Goal: Information Seeking & Learning: Find contact information

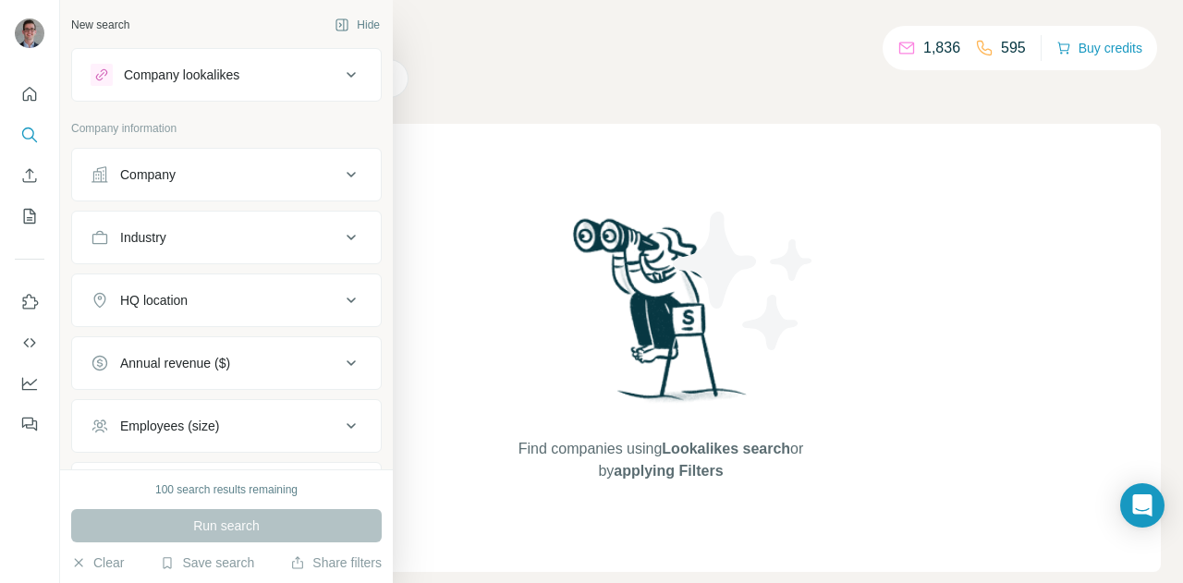
click at [99, 175] on icon at bounding box center [100, 174] width 18 height 18
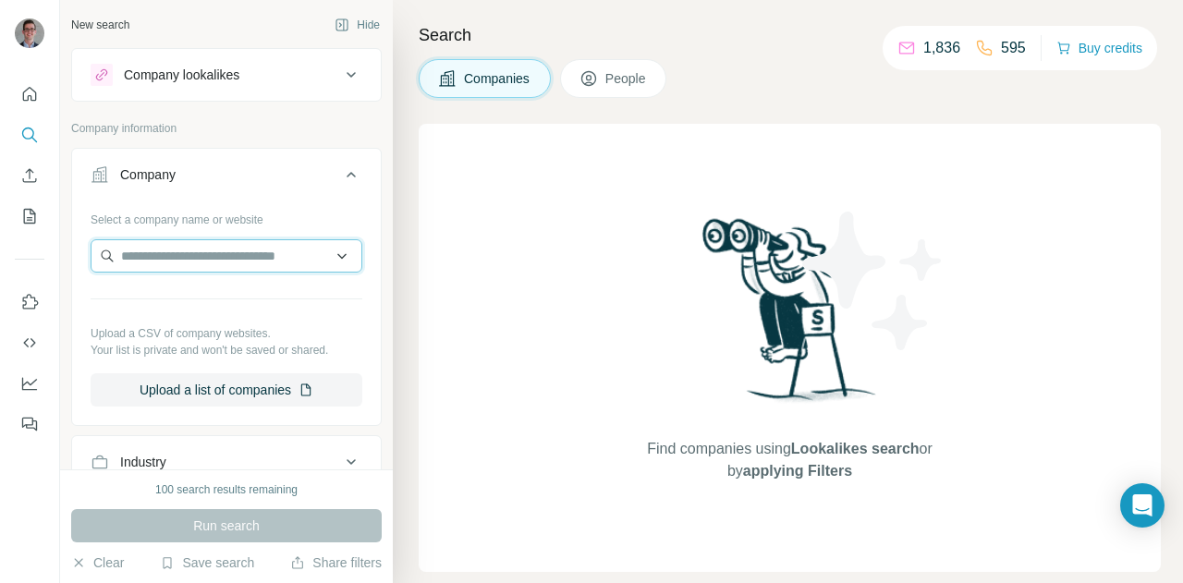
click at [192, 251] on input "text" at bounding box center [227, 255] width 272 height 33
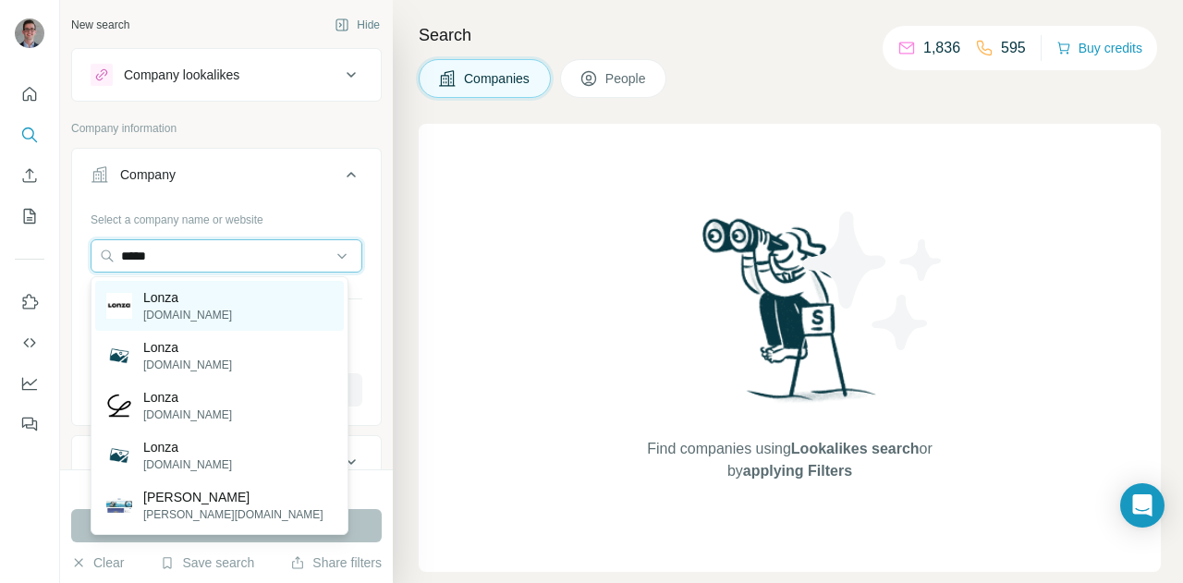
type input "*****"
click at [189, 303] on p "Lonza" at bounding box center [187, 297] width 89 height 18
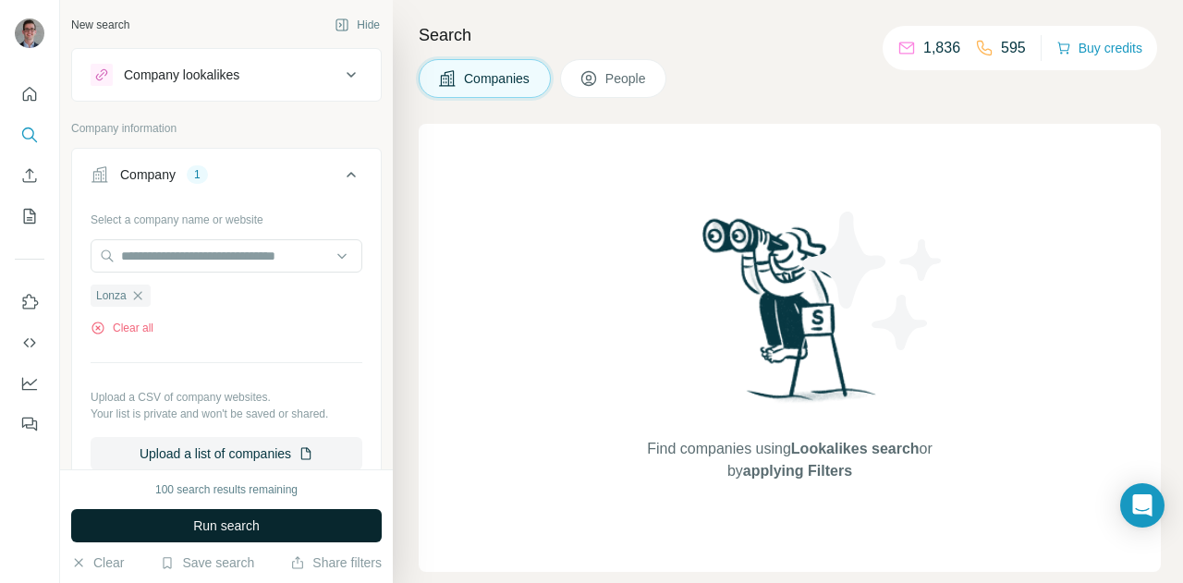
click at [215, 519] on span "Run search" at bounding box center [226, 526] width 67 height 18
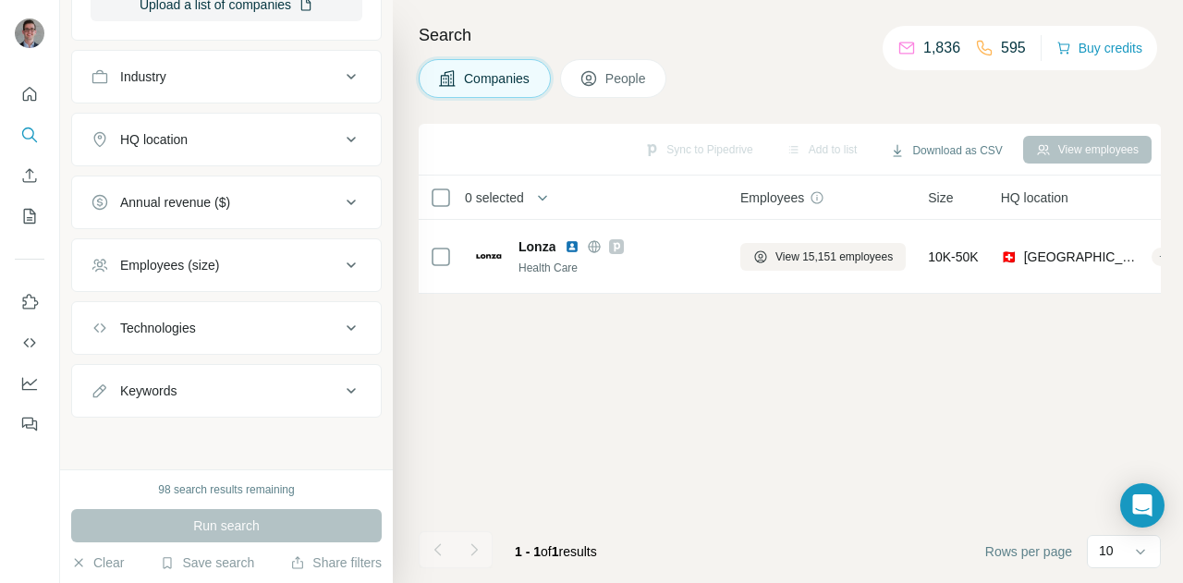
scroll to position [113, 0]
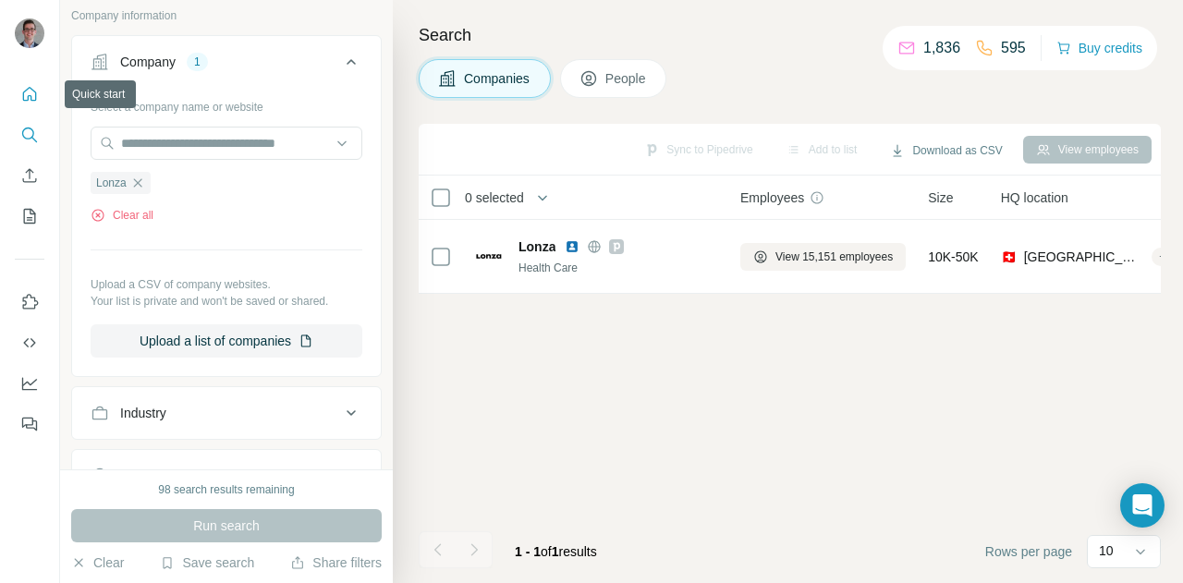
click at [39, 93] on button "Quick start" at bounding box center [30, 94] width 30 height 33
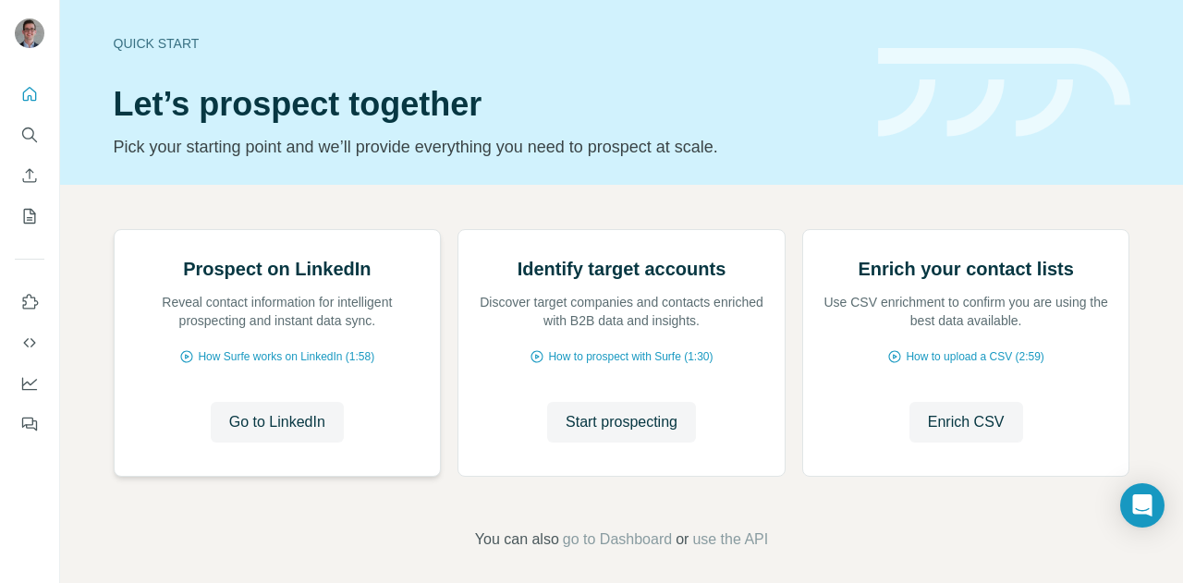
click at [114, 230] on img at bounding box center [114, 230] width 0 height 0
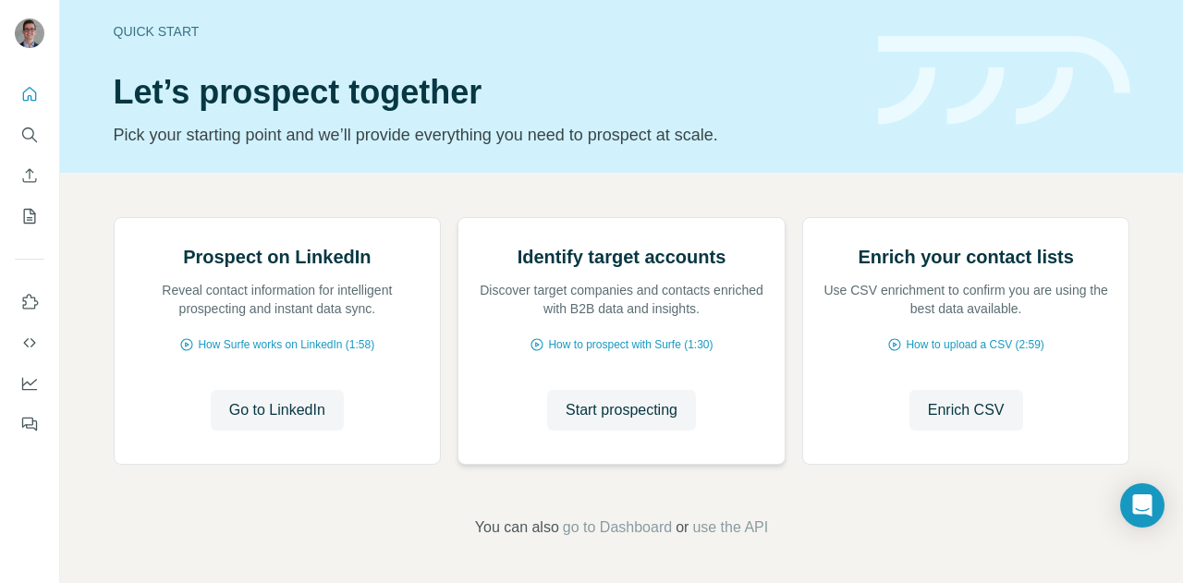
scroll to position [194, 0]
click at [626, 399] on span "Start prospecting" at bounding box center [622, 410] width 112 height 22
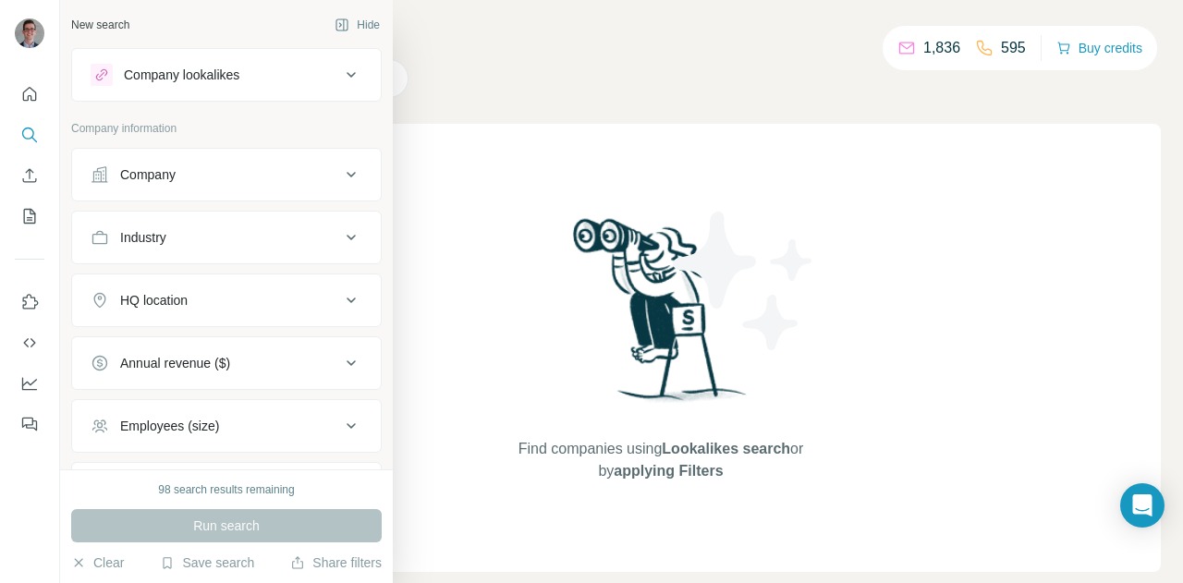
click at [286, 173] on div "Company" at bounding box center [216, 174] width 250 height 18
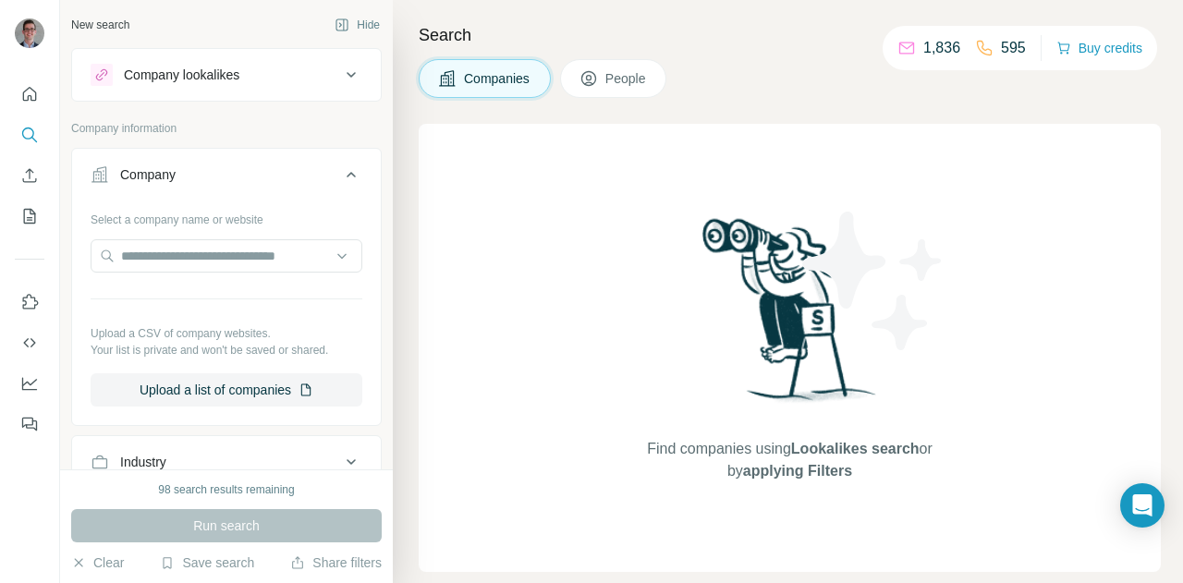
click at [623, 77] on span "People" at bounding box center [626, 78] width 43 height 18
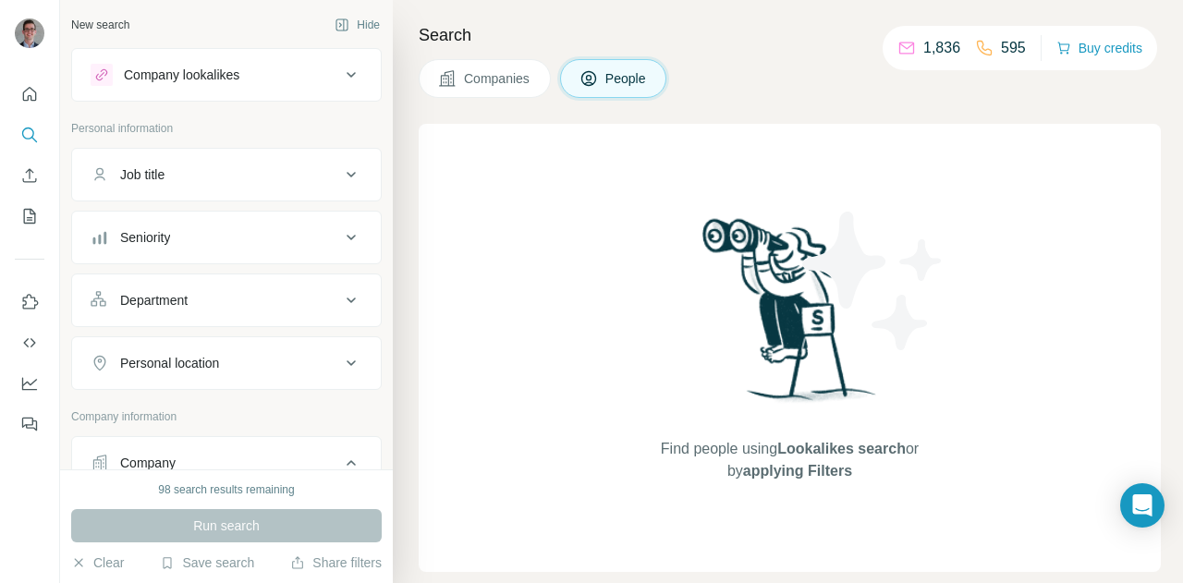
click at [225, 180] on div "Job title" at bounding box center [216, 174] width 250 height 18
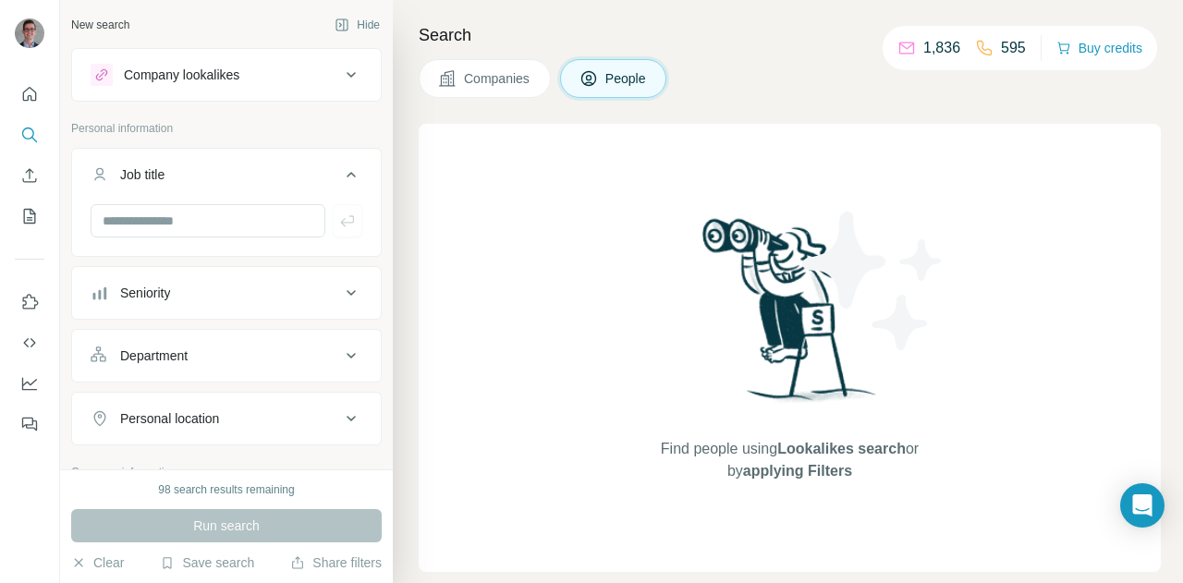
click at [483, 79] on span "Companies" at bounding box center [497, 78] width 67 height 18
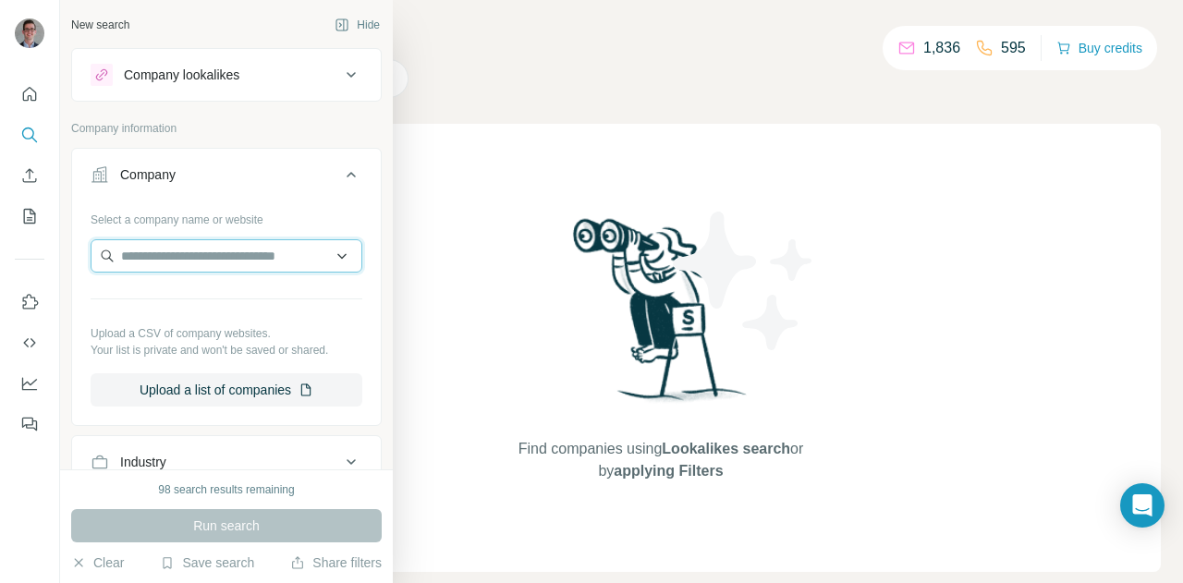
click at [160, 262] on input "text" at bounding box center [227, 255] width 272 height 33
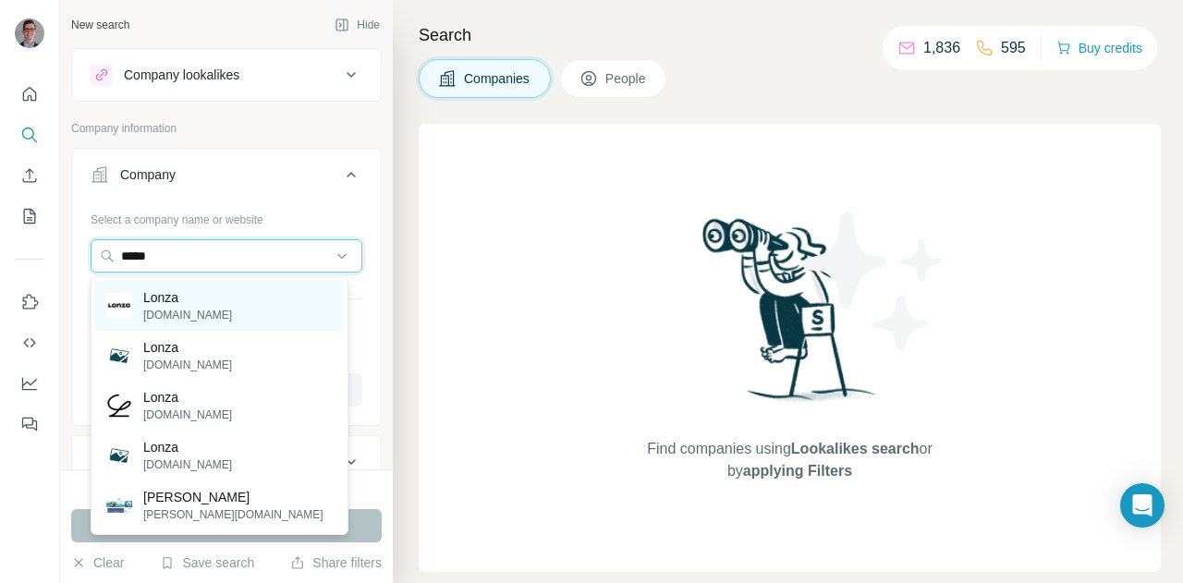
type input "*****"
click at [171, 304] on p "Lonza" at bounding box center [187, 297] width 89 height 18
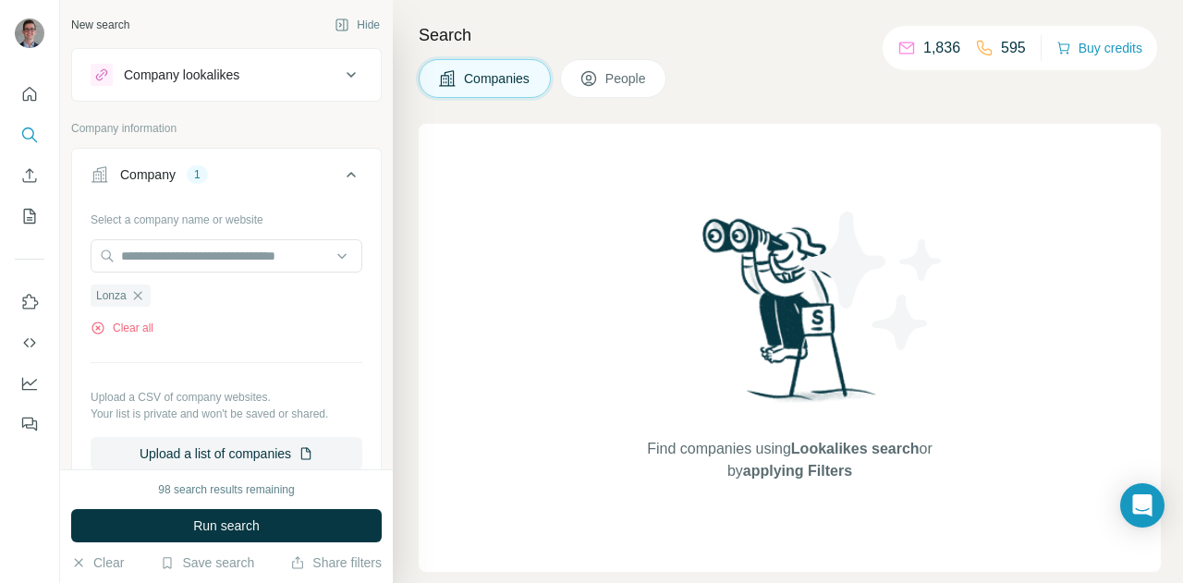
click at [609, 72] on span "People" at bounding box center [626, 78] width 43 height 18
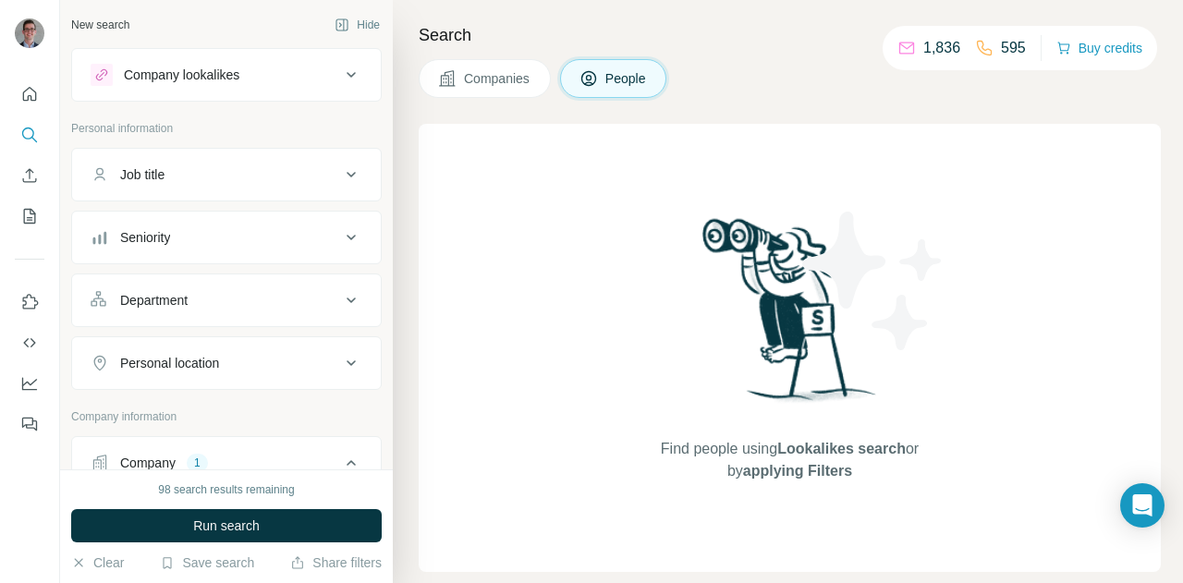
click at [254, 165] on div "Job title" at bounding box center [216, 174] width 250 height 18
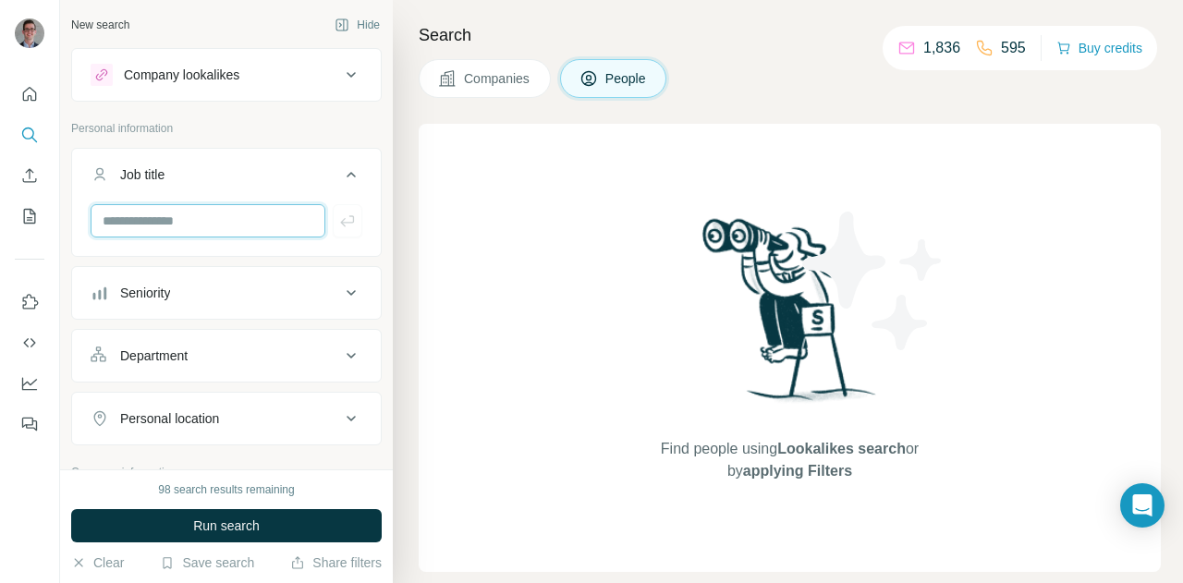
click at [201, 209] on input "text" at bounding box center [208, 220] width 235 height 33
type input "**********"
click at [338, 228] on icon "button" at bounding box center [347, 221] width 18 height 18
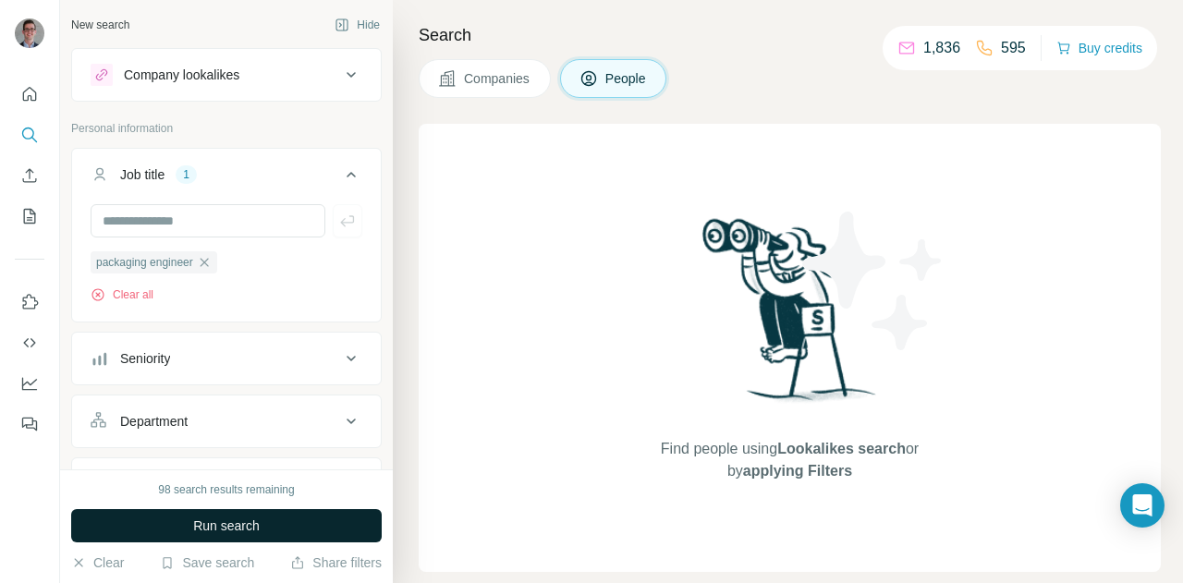
click at [190, 516] on button "Run search" at bounding box center [226, 525] width 310 height 33
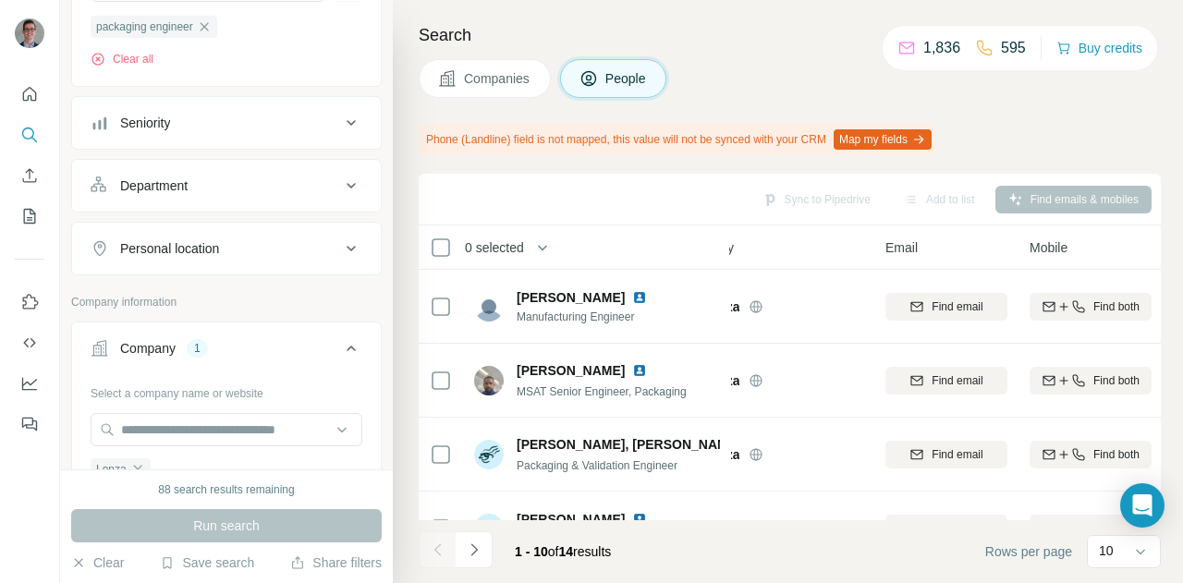
scroll to position [237, 0]
click at [245, 256] on div "Personal location" at bounding box center [216, 247] width 250 height 18
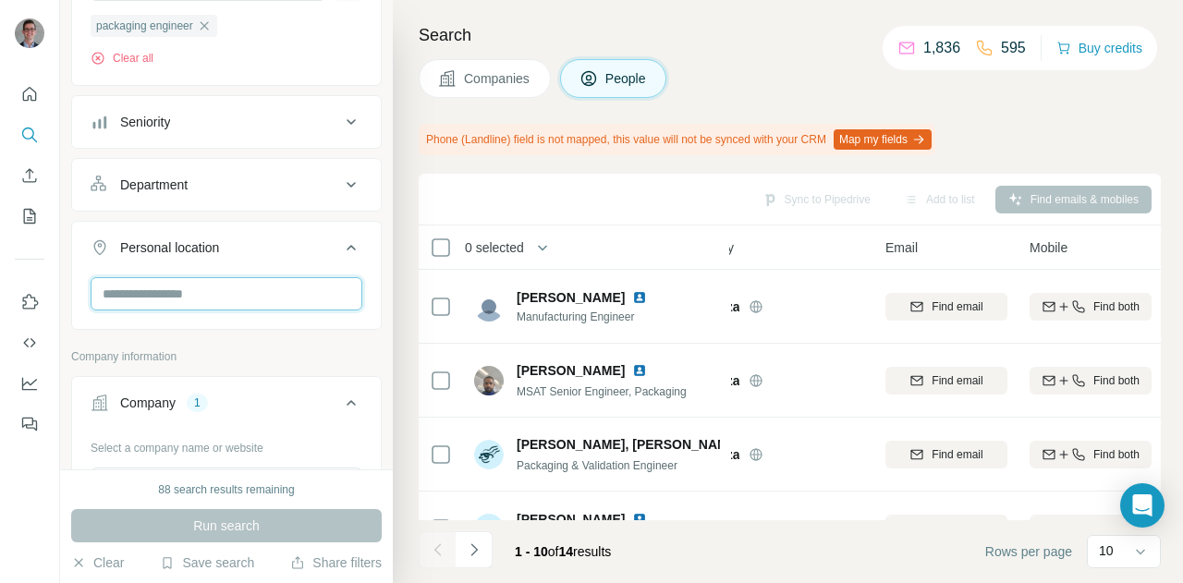
click at [220, 292] on input "text" at bounding box center [227, 293] width 272 height 33
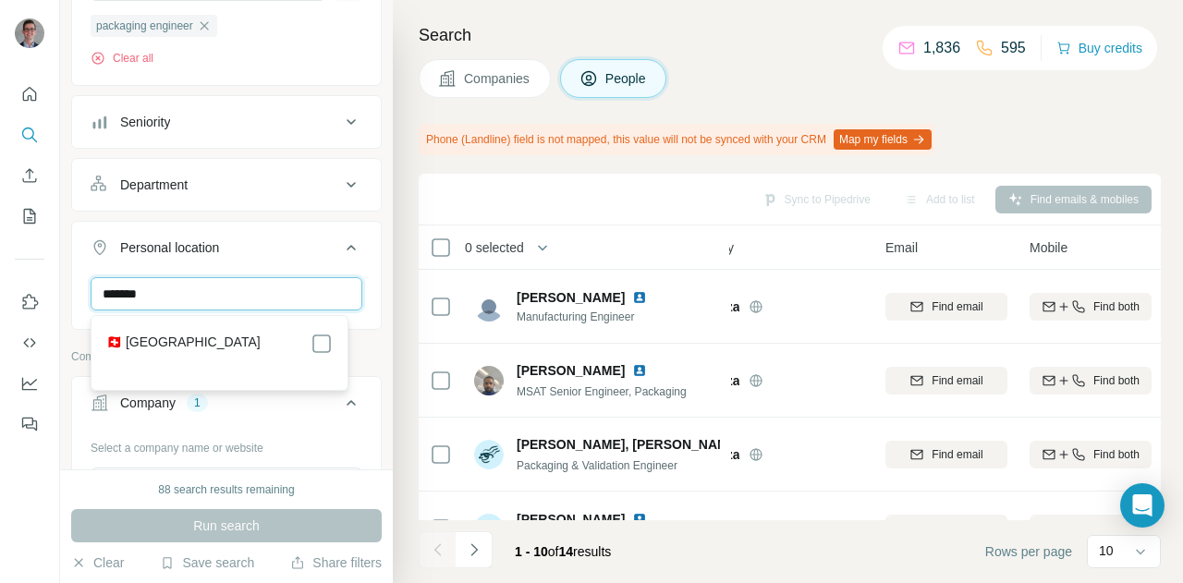
type input "*******"
click at [175, 338] on label "🇨🇭 [GEOGRAPHIC_DATA]" at bounding box center [183, 344] width 154 height 22
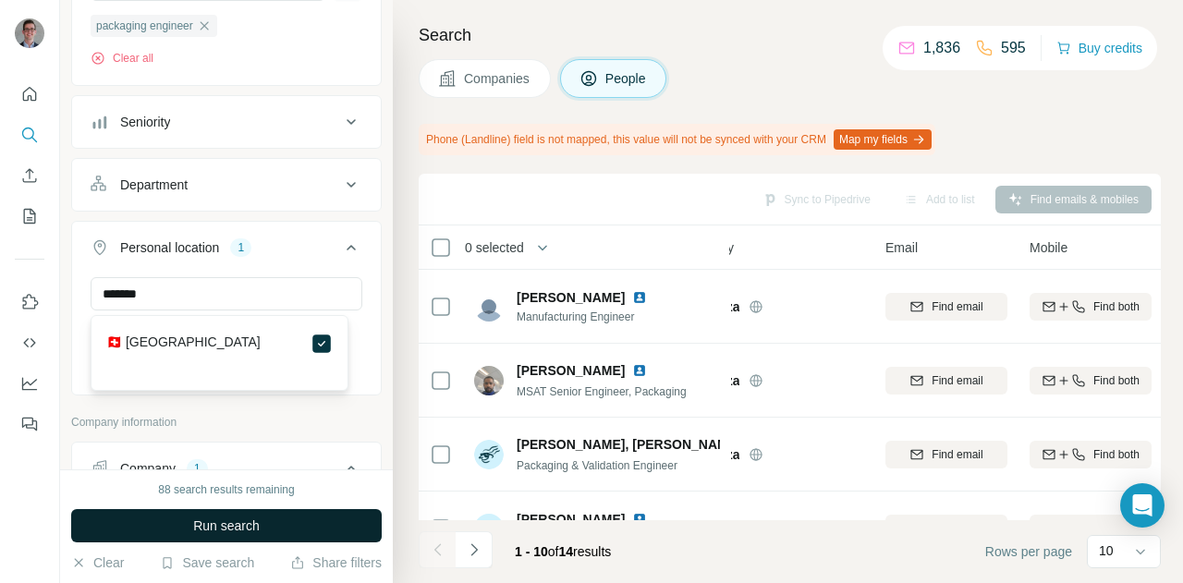
click at [214, 526] on span "Run search" at bounding box center [226, 526] width 67 height 18
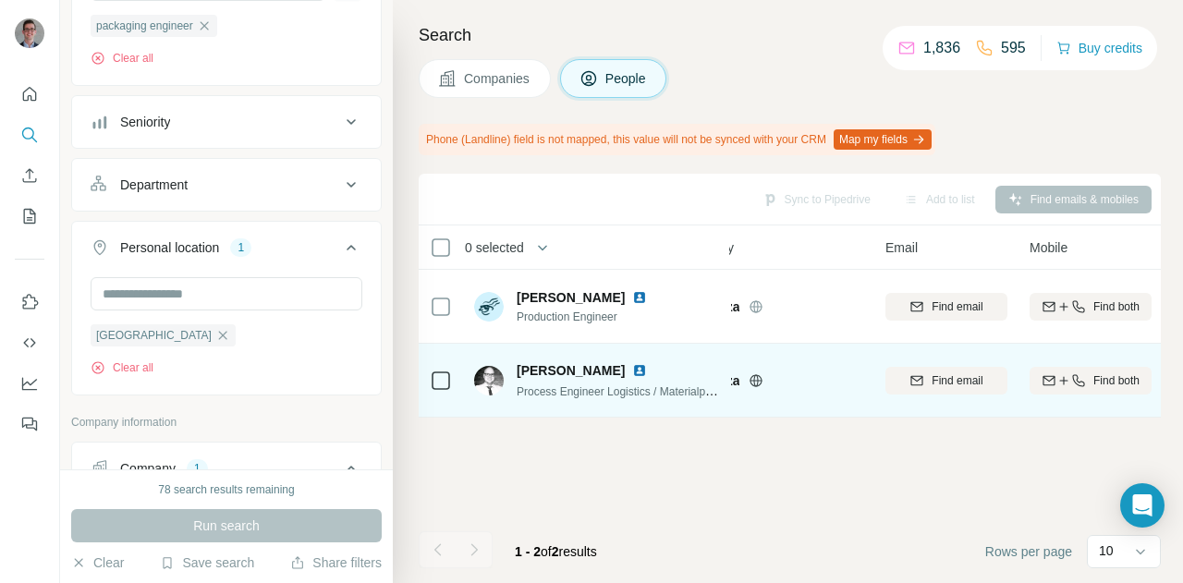
click at [489, 378] on img at bounding box center [489, 381] width 30 height 30
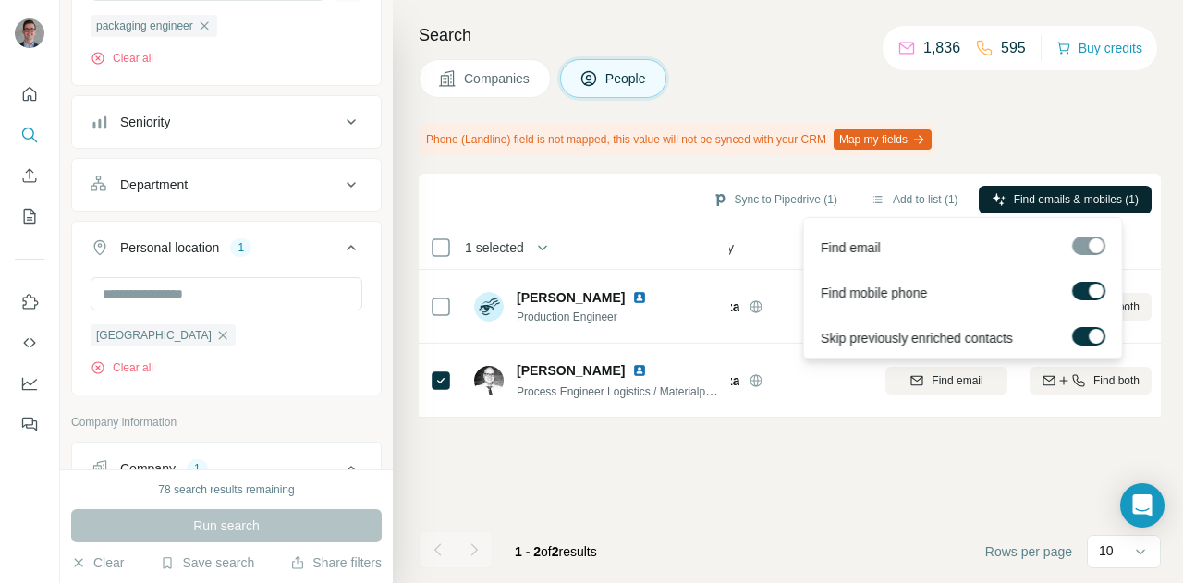
click at [1041, 203] on span "Find emails & mobiles (1)" at bounding box center [1076, 199] width 125 height 17
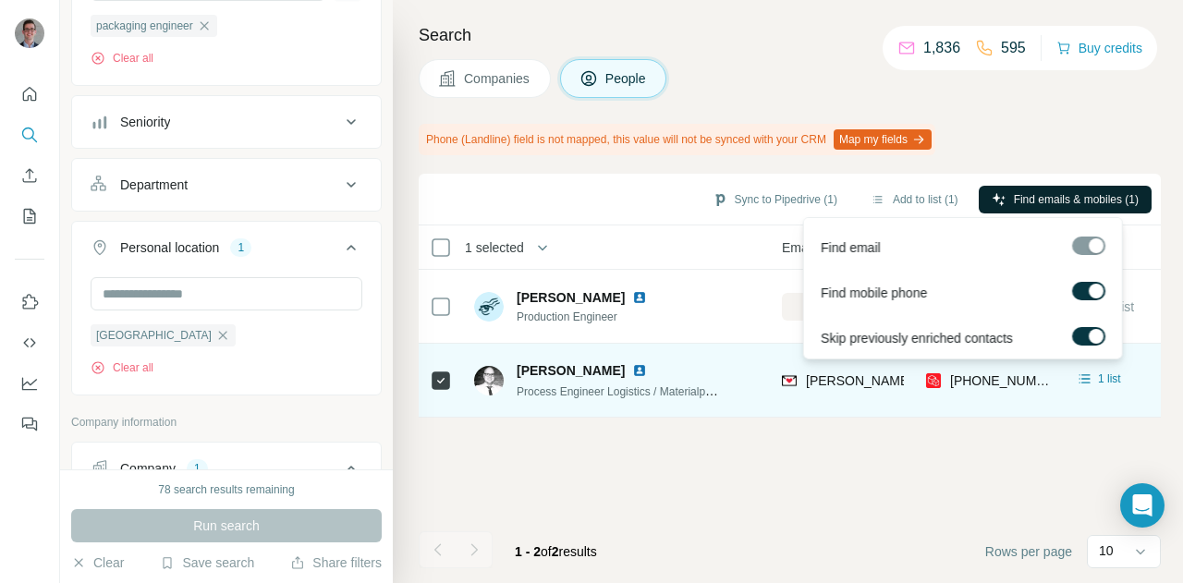
scroll to position [0, 166]
